Goal: Navigation & Orientation: Understand site structure

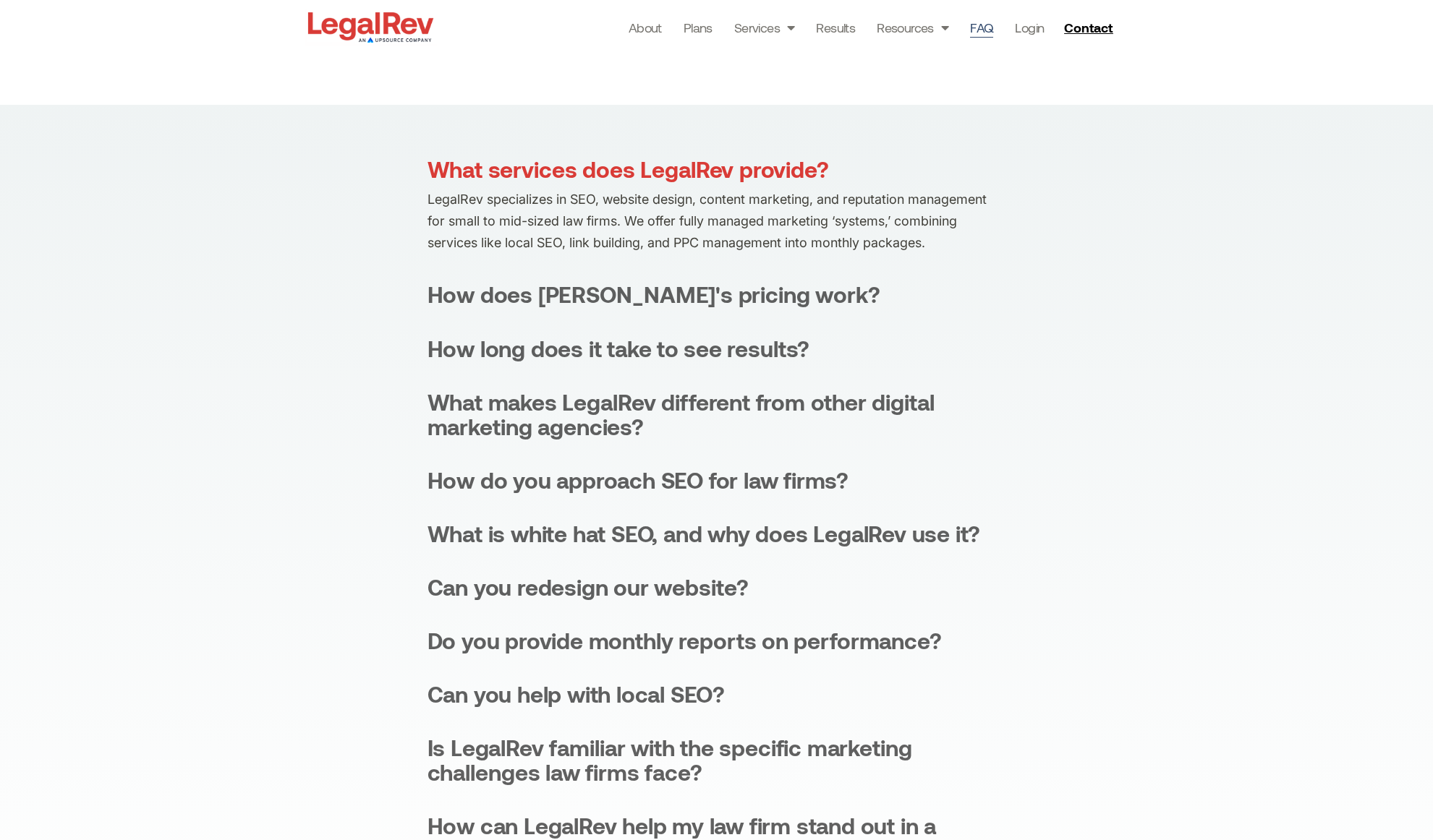
scroll to position [237, 0]
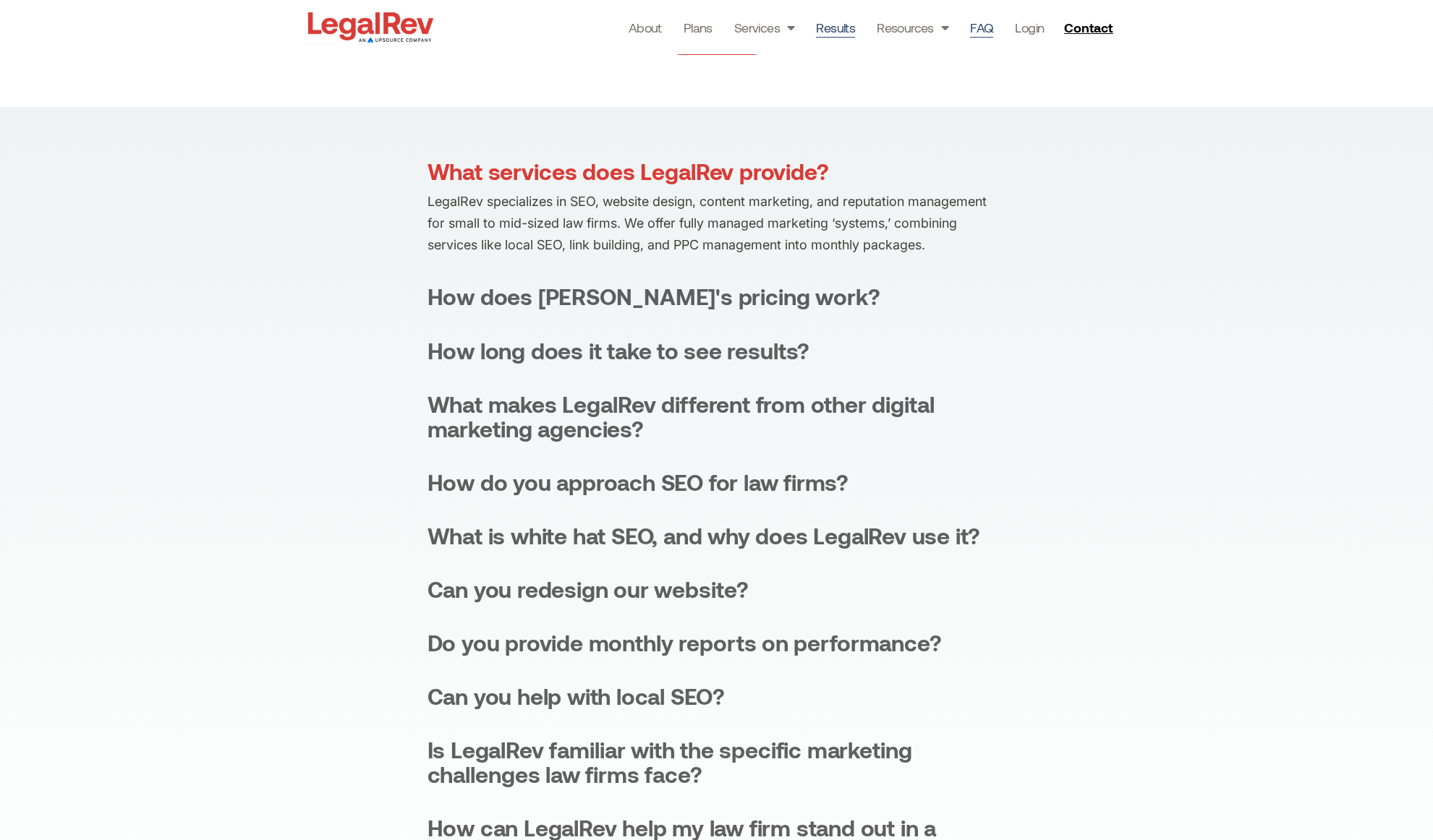
click at [836, 23] on link "Results" at bounding box center [836, 27] width 39 height 20
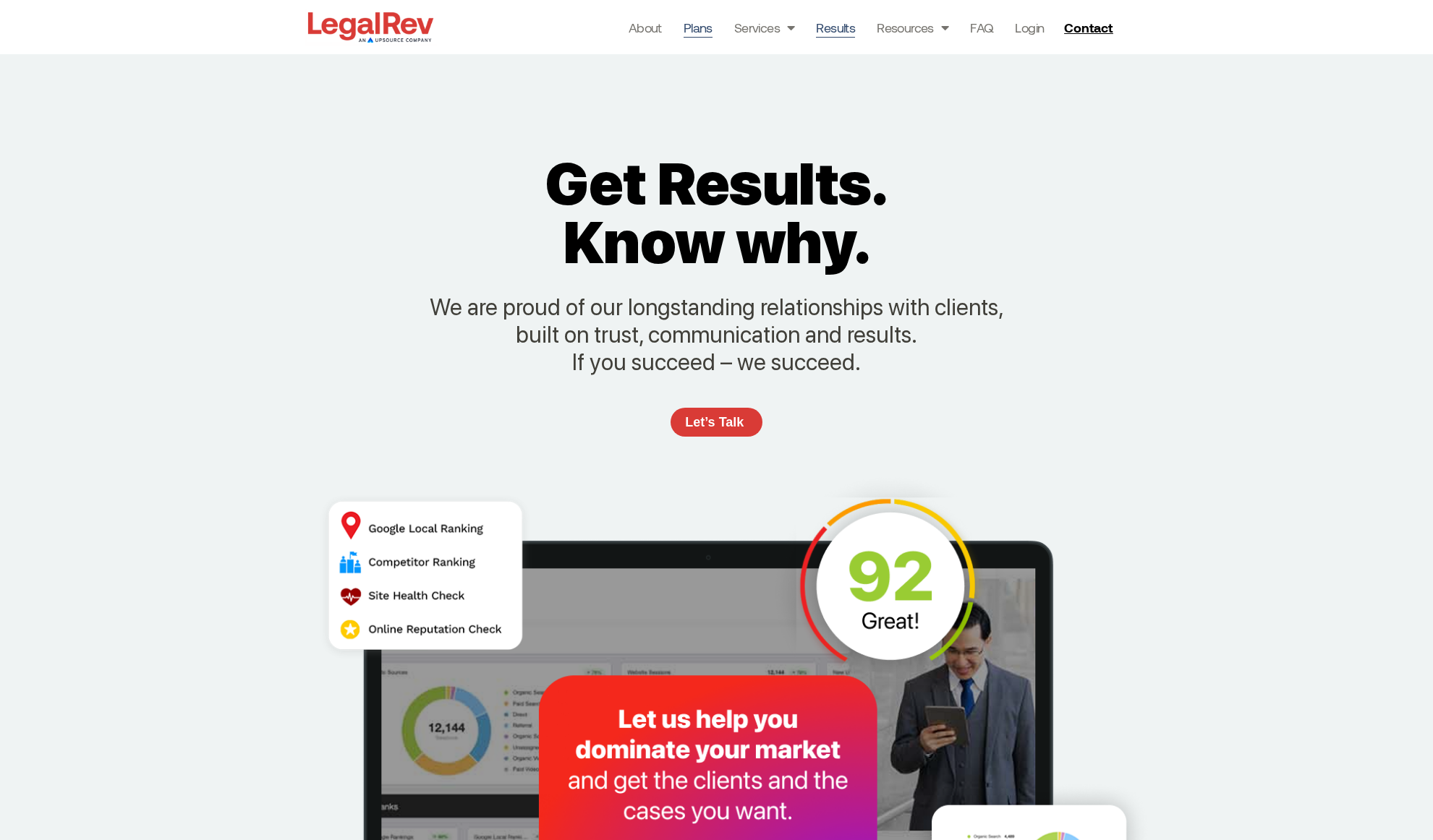
click at [696, 25] on link "Plans" at bounding box center [698, 27] width 29 height 20
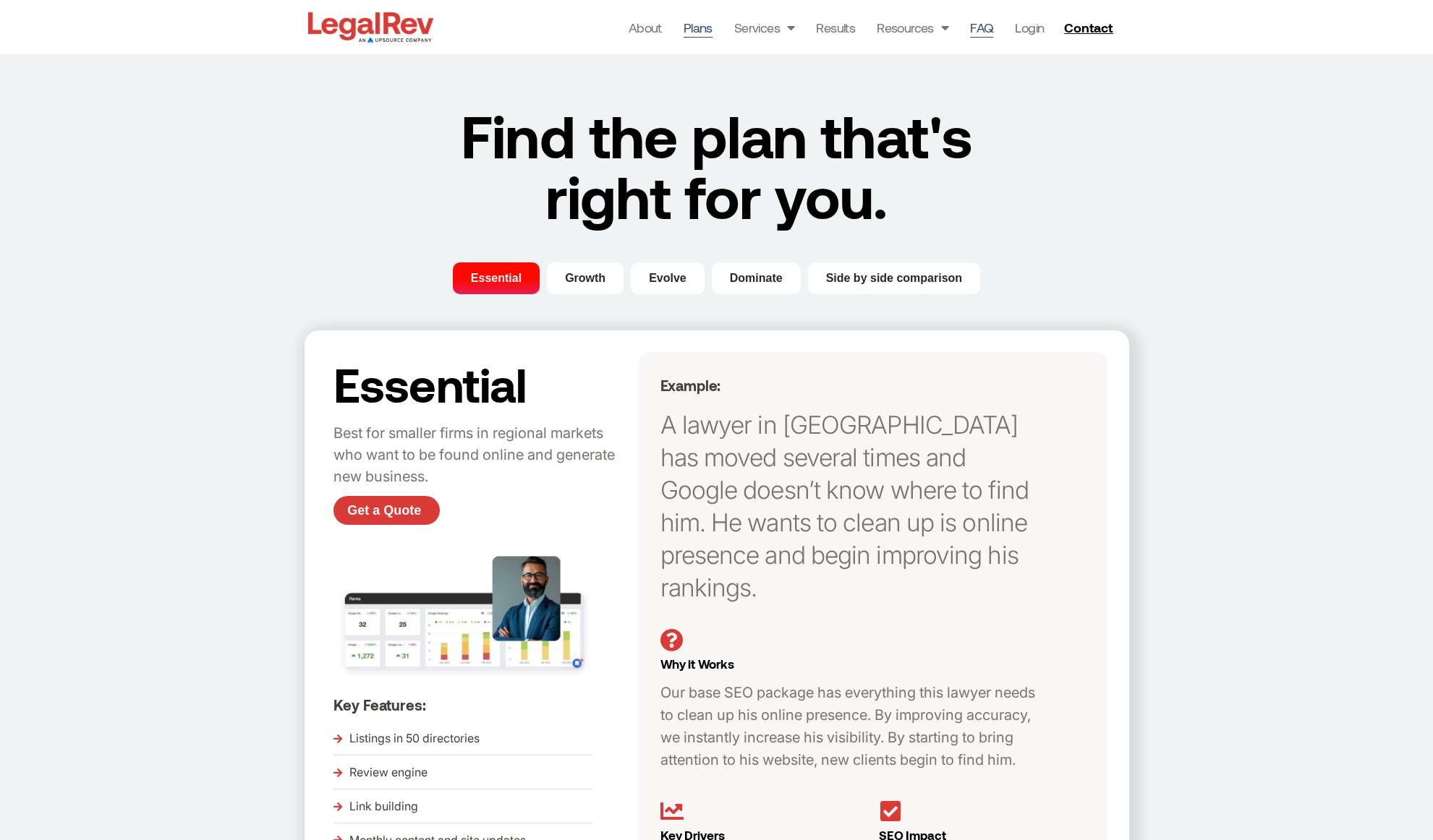
click at [986, 28] on link "FAQ" at bounding box center [981, 27] width 23 height 20
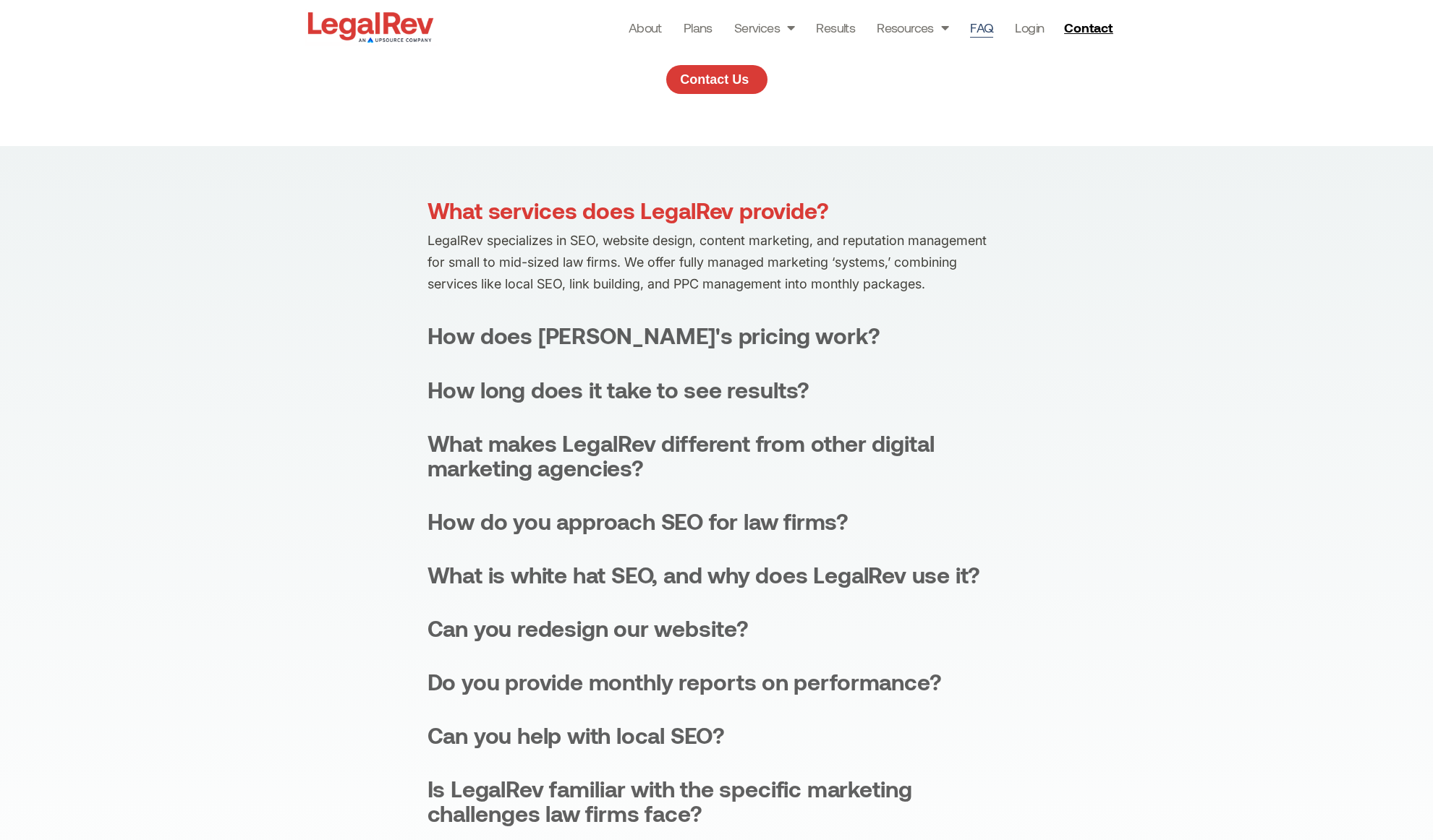
scroll to position [198, 0]
click at [908, 50] on link "Blogs" at bounding box center [931, 60] width 107 height 36
